Goal: Navigation & Orientation: Find specific page/section

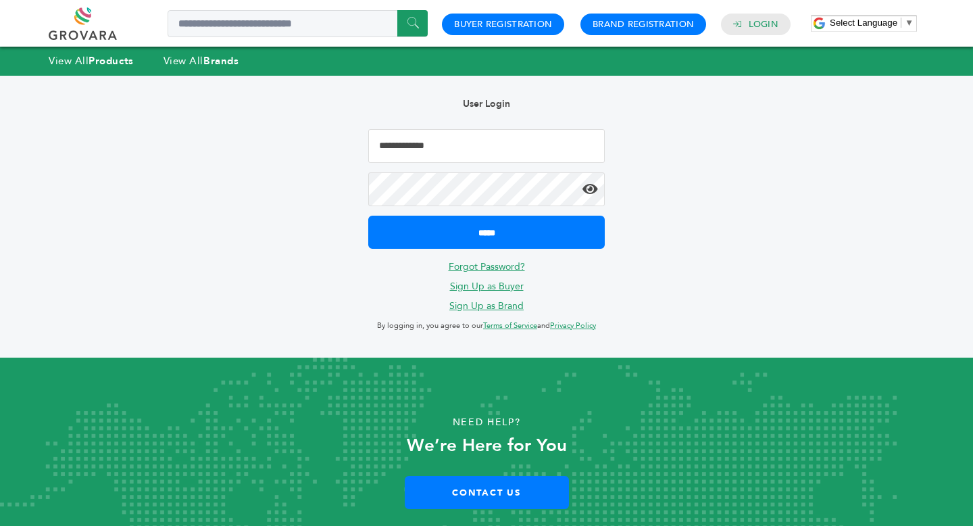
click at [421, 145] on input "Email Address" at bounding box center [486, 146] width 237 height 34
type input "**********"
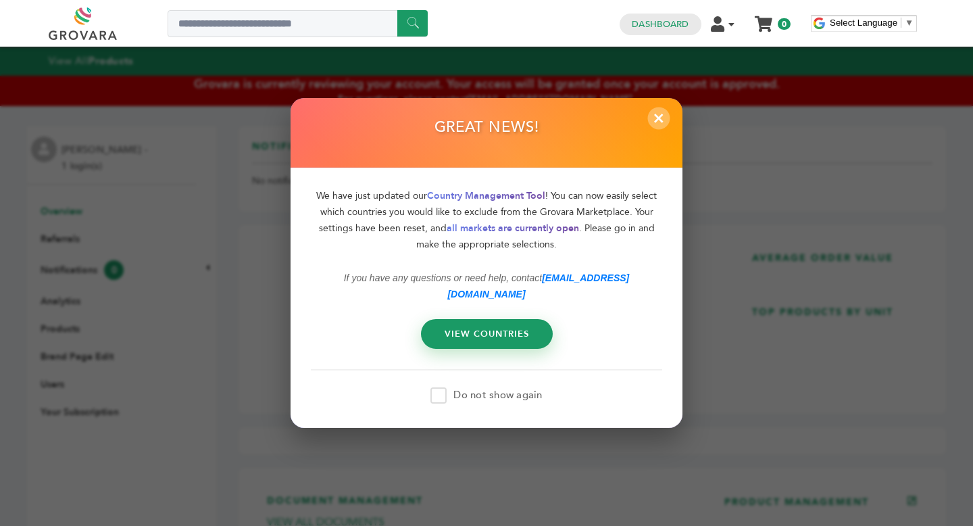
click at [657, 129] on span "×" at bounding box center [659, 118] width 22 height 22
